Goal: Navigation & Orientation: Find specific page/section

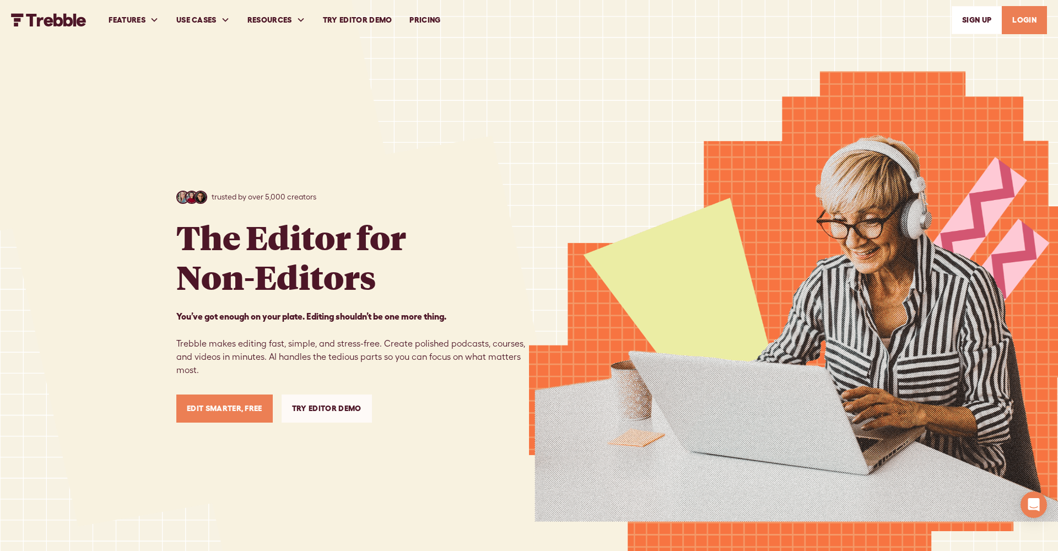
click at [1028, 20] on link "LOGIN" at bounding box center [1023, 20] width 45 height 28
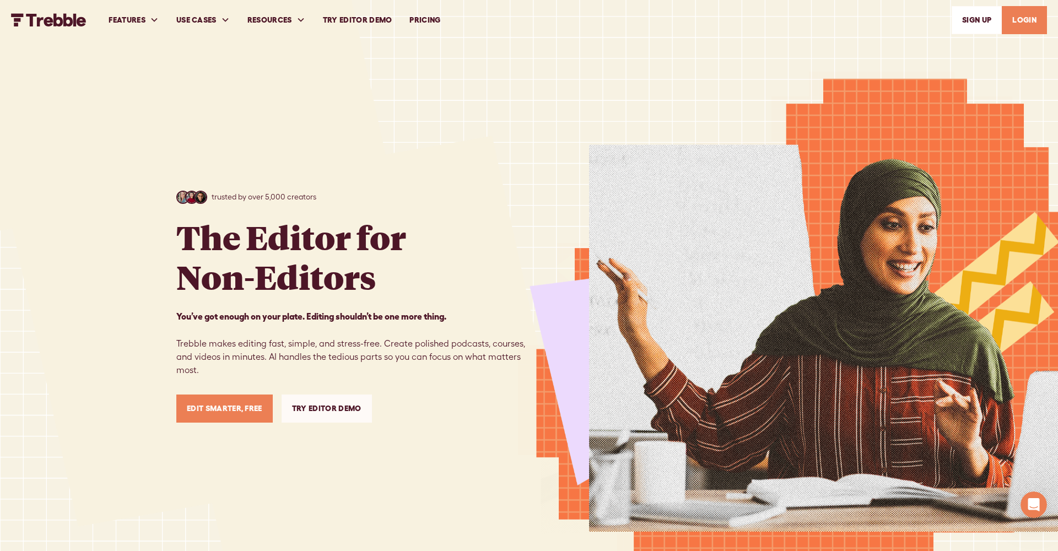
click at [524, 30] on nav "FEATURES Remove Silences Remove Filler Words Enhance Audio Quality DeepCut™ Sma…" at bounding box center [573, 20] width 947 height 38
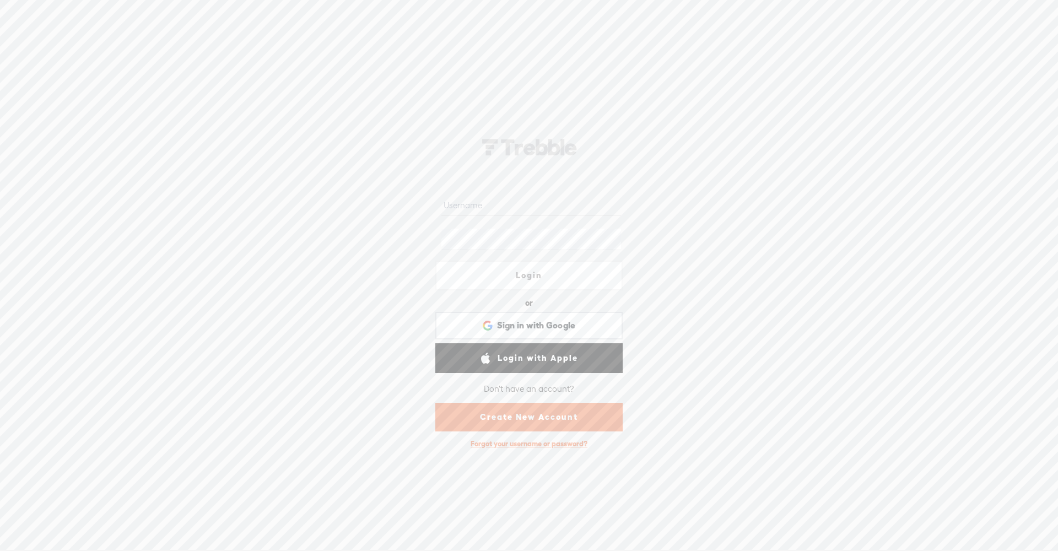
type input "bmmitchell"
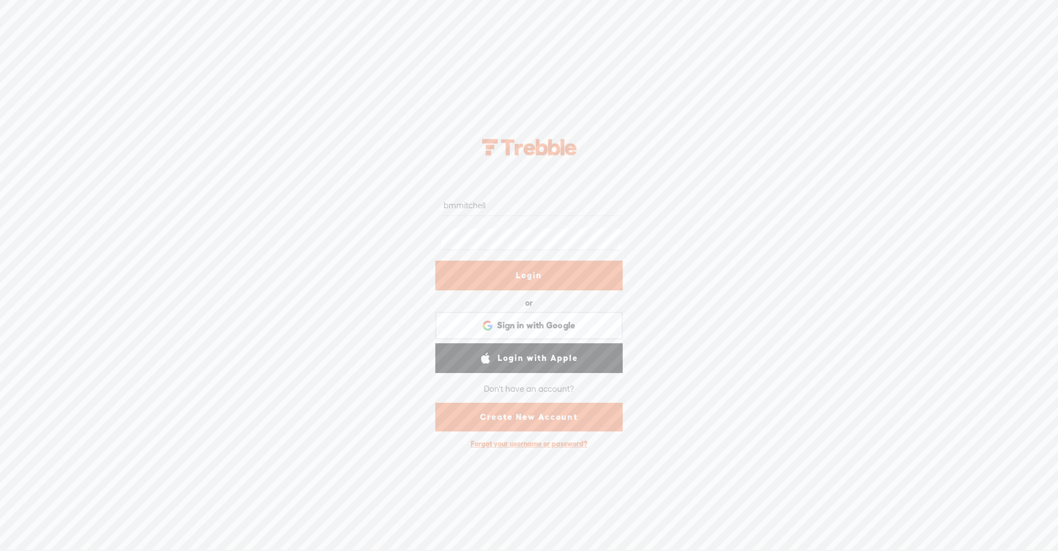
click at [554, 279] on link "Login" at bounding box center [528, 276] width 187 height 30
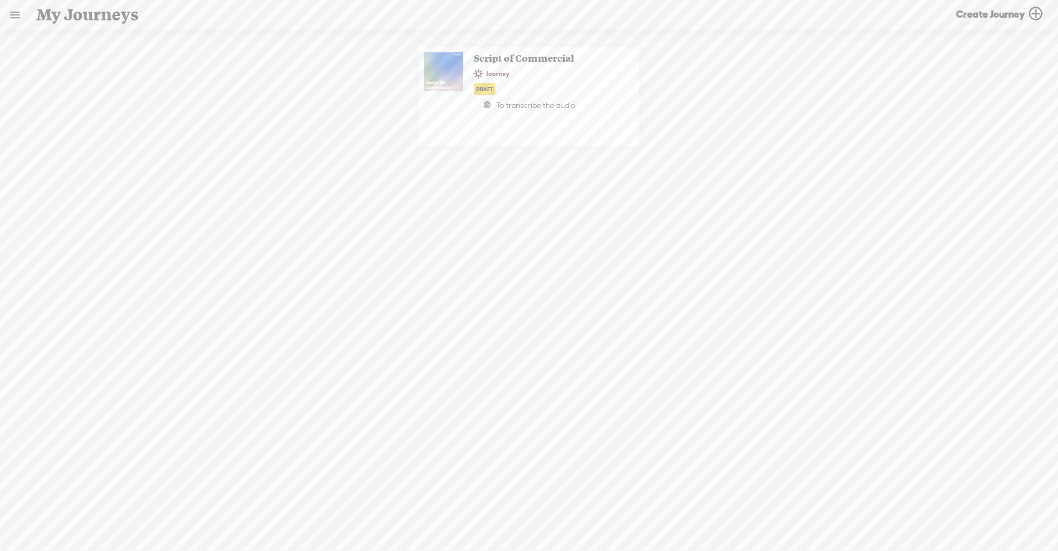
click at [21, 19] on link at bounding box center [15, 15] width 29 height 29
click at [61, 322] on div "BROWSE" at bounding box center [57, 322] width 36 height 9
click at [532, 63] on span "Script of Commercial" at bounding box center [541, 58] width 146 height 12
